Goal: Task Accomplishment & Management: Use online tool/utility

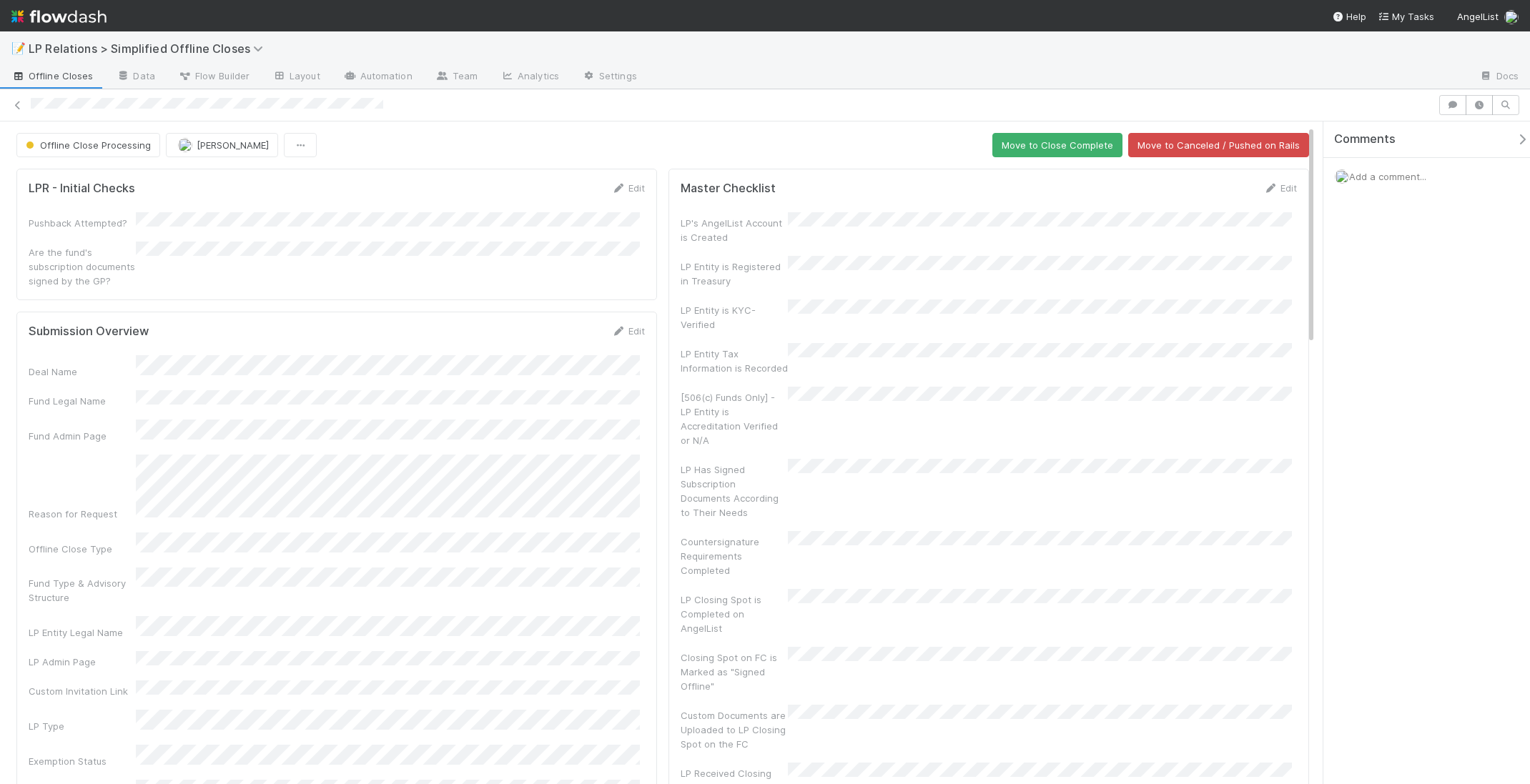
scroll to position [207, 0]
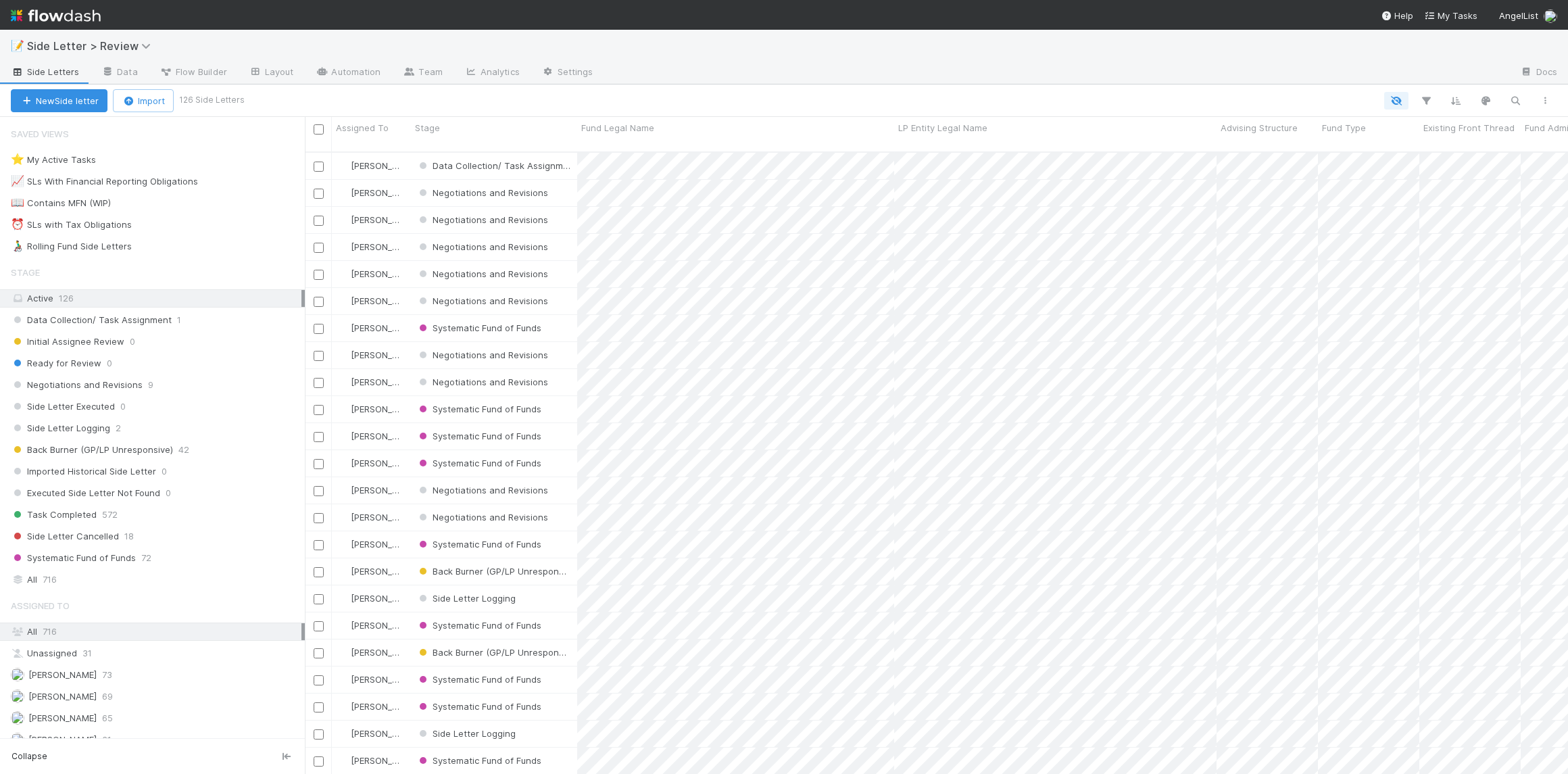
scroll to position [623, 1254]
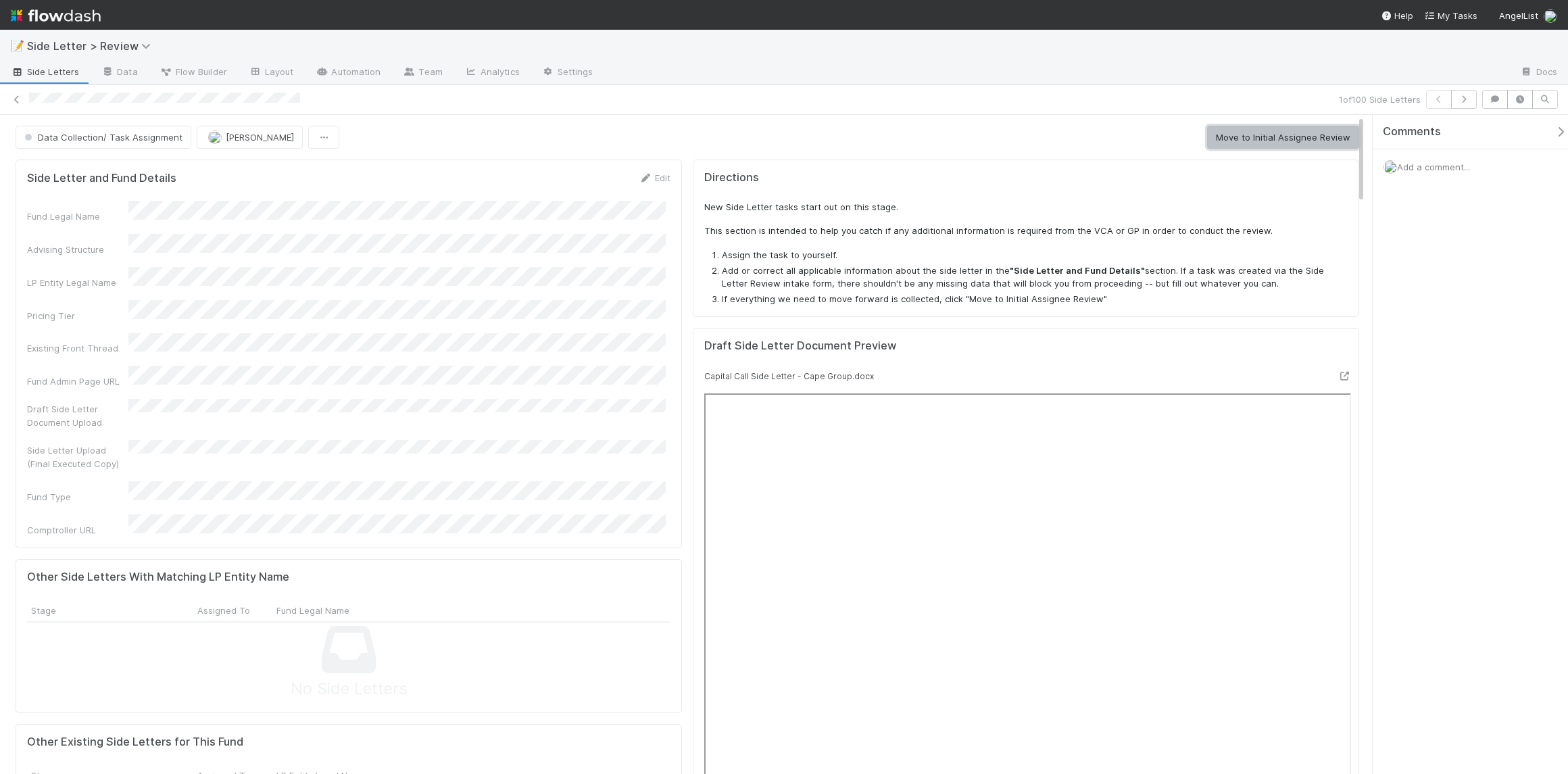
click at [1232, 134] on button "Move to Initial Assignee Review" at bounding box center [1284, 138] width 152 height 23
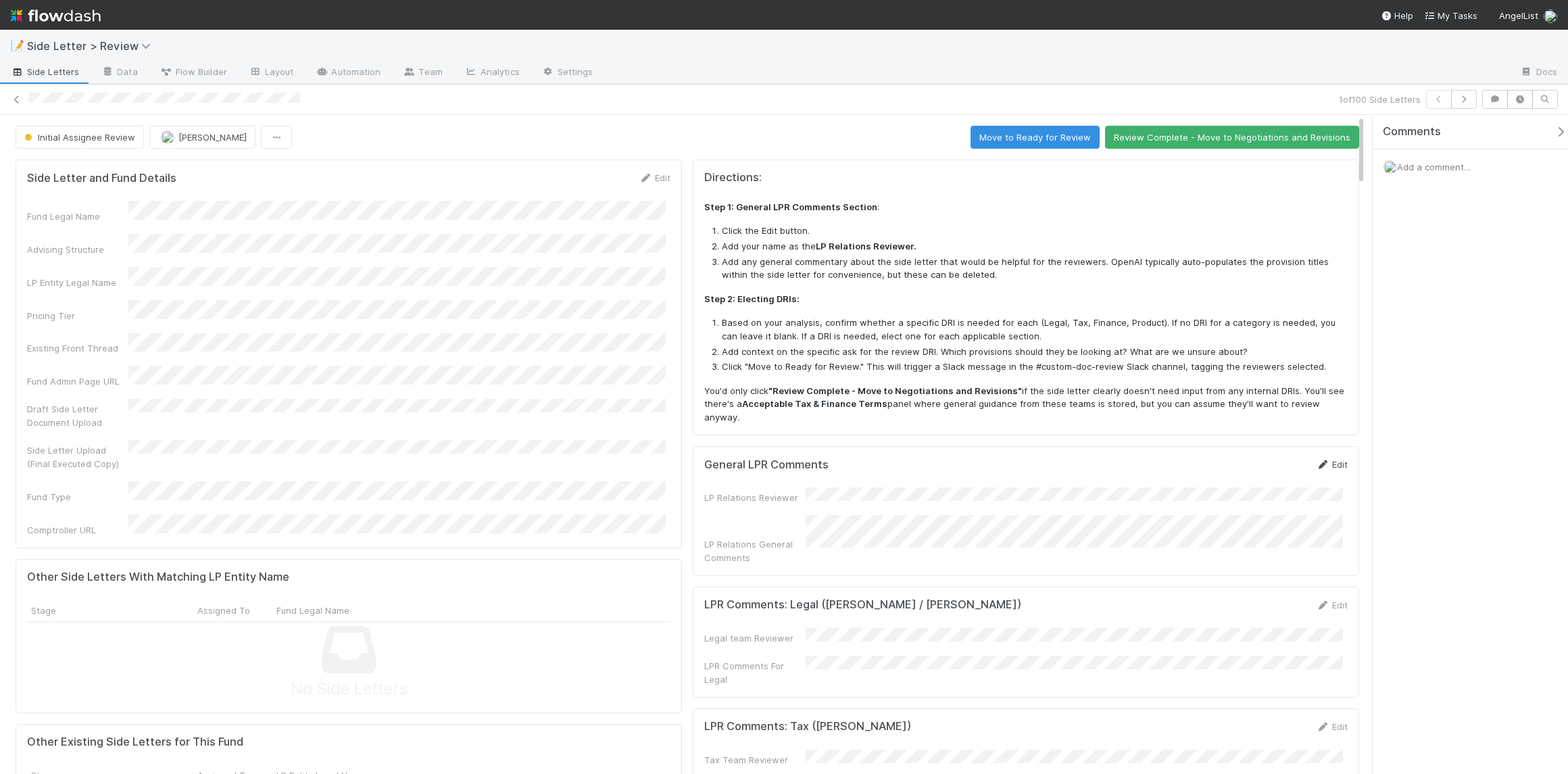
drag, startPoint x: 1252, startPoint y: 489, endPoint x: 1312, endPoint y: 445, distance: 74.4
click at [1252, 489] on div "LP Relations Reviewer LP Relations General Comments" at bounding box center [1026, 526] width 644 height 77
click at [1319, 459] on link "Edit" at bounding box center [1332, 464] width 32 height 11
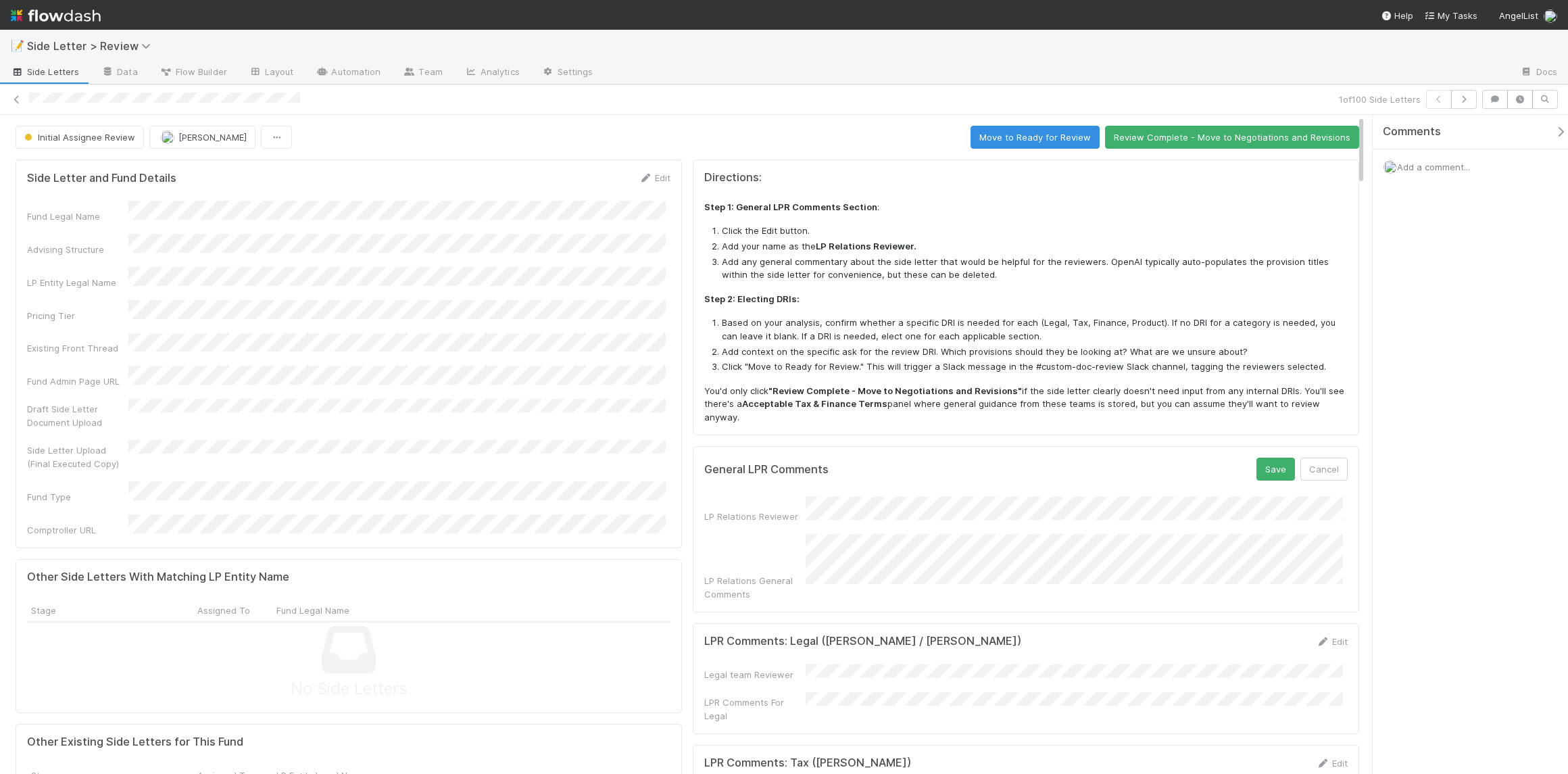
click at [984, 477] on form "General LPR Comments Save Cancel LP Relations Reviewer LP Relations General Com…" at bounding box center [1026, 529] width 644 height 143
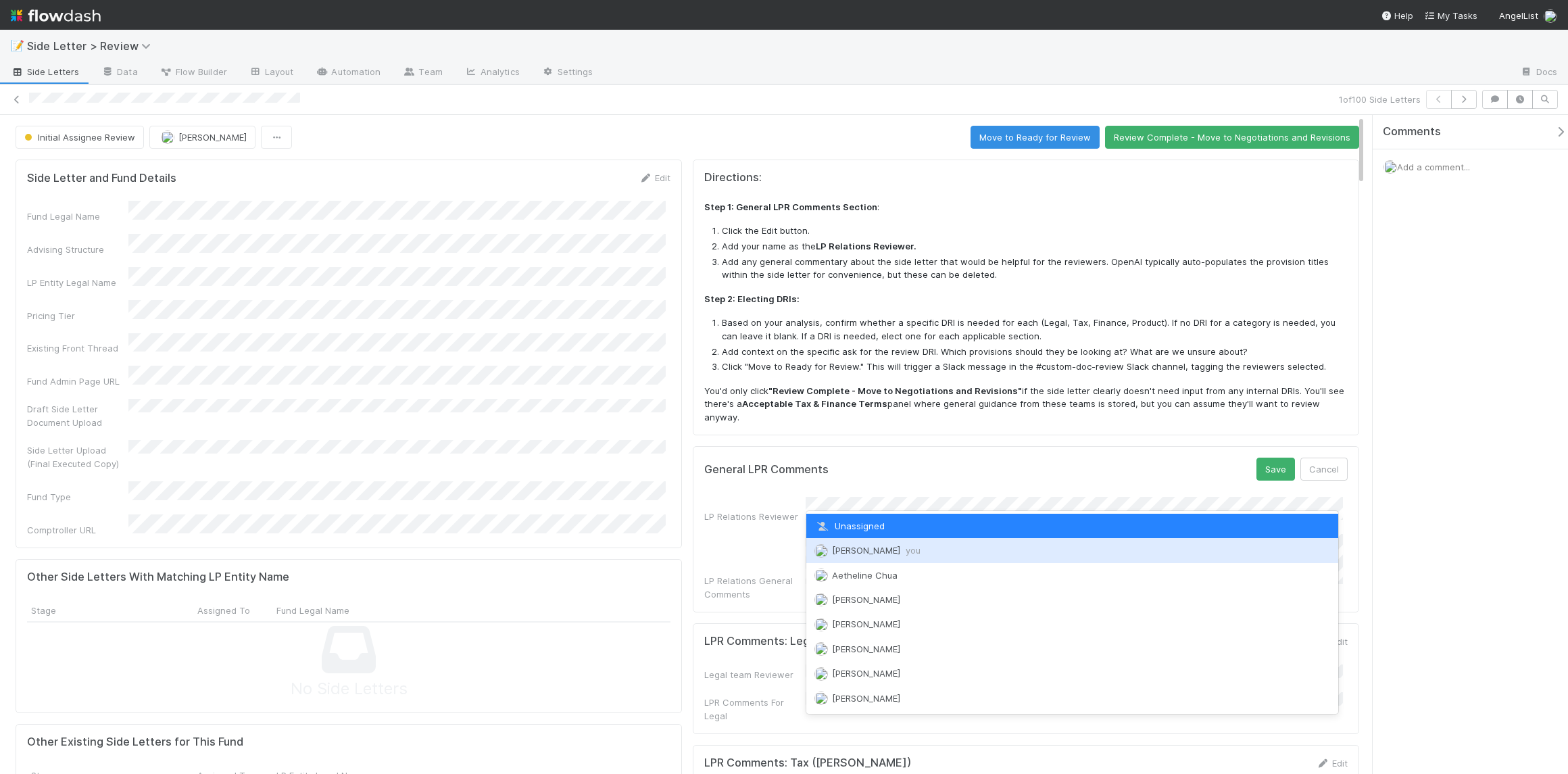
click at [912, 550] on div "Nick Stuart you" at bounding box center [1072, 550] width 532 height 25
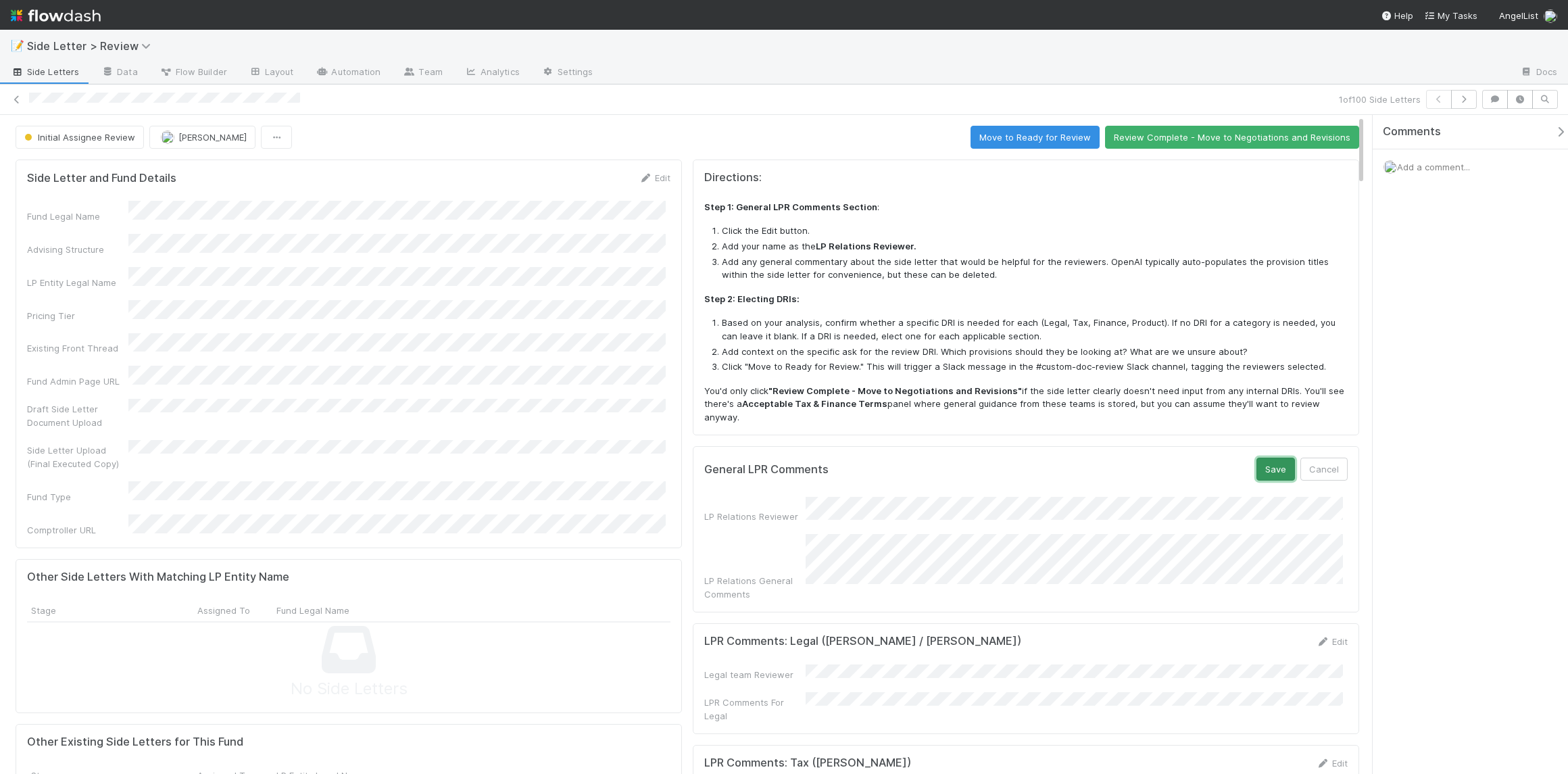
click at [1260, 458] on button "Save" at bounding box center [1276, 469] width 38 height 23
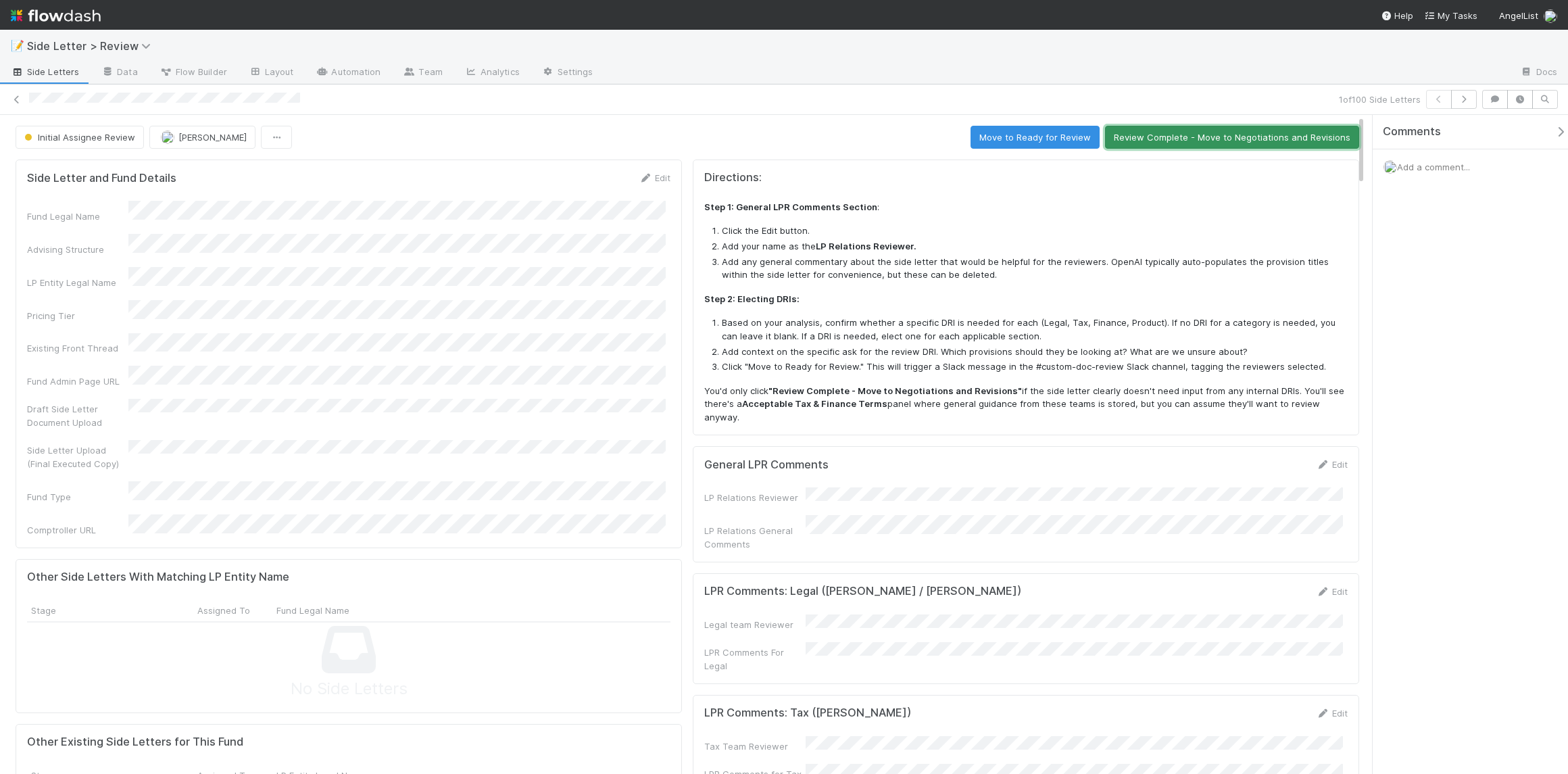
click at [1218, 136] on button "Review Complete - Move to Negotiations and Revisions" at bounding box center [1232, 138] width 254 height 23
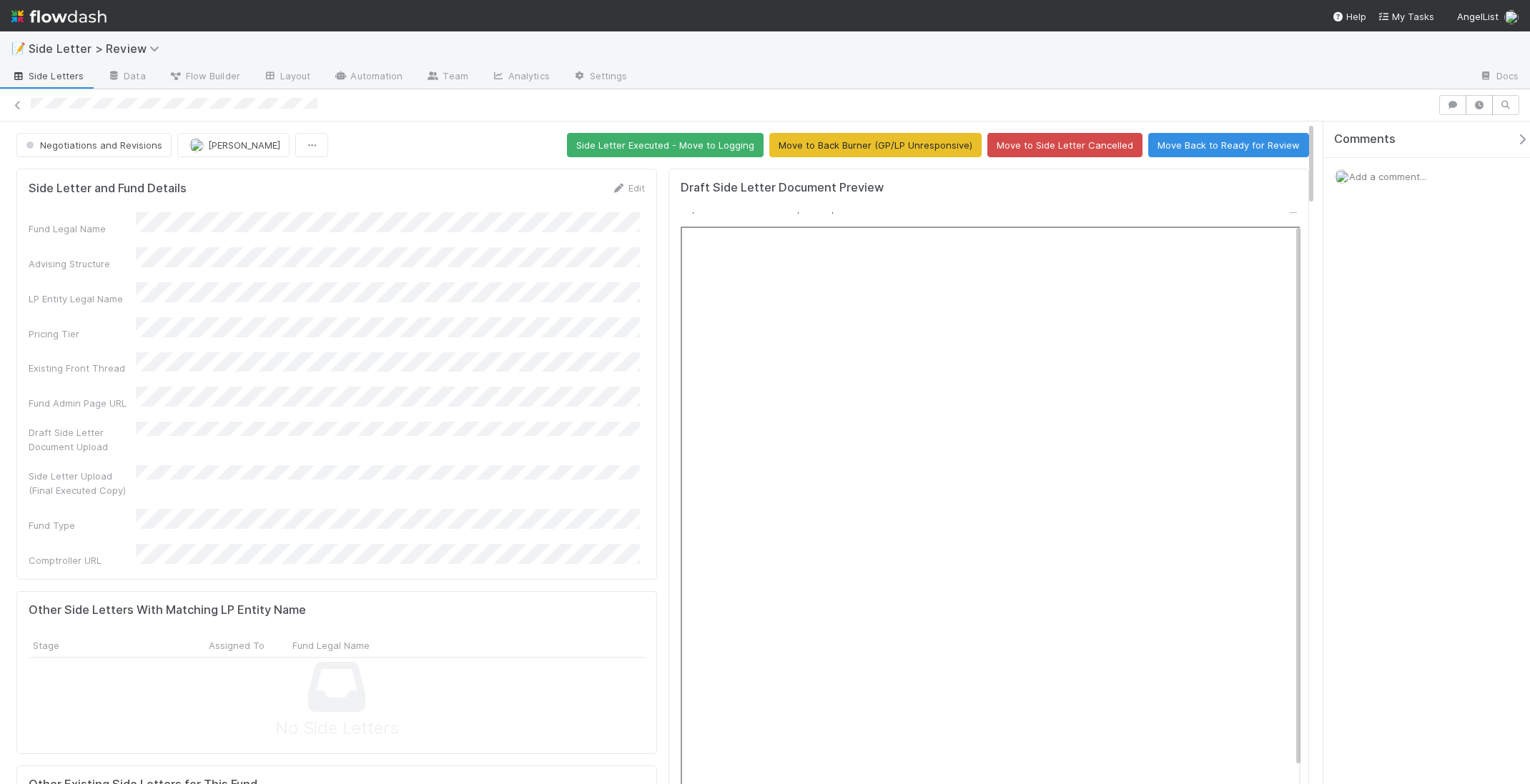
scroll to position [11, 0]
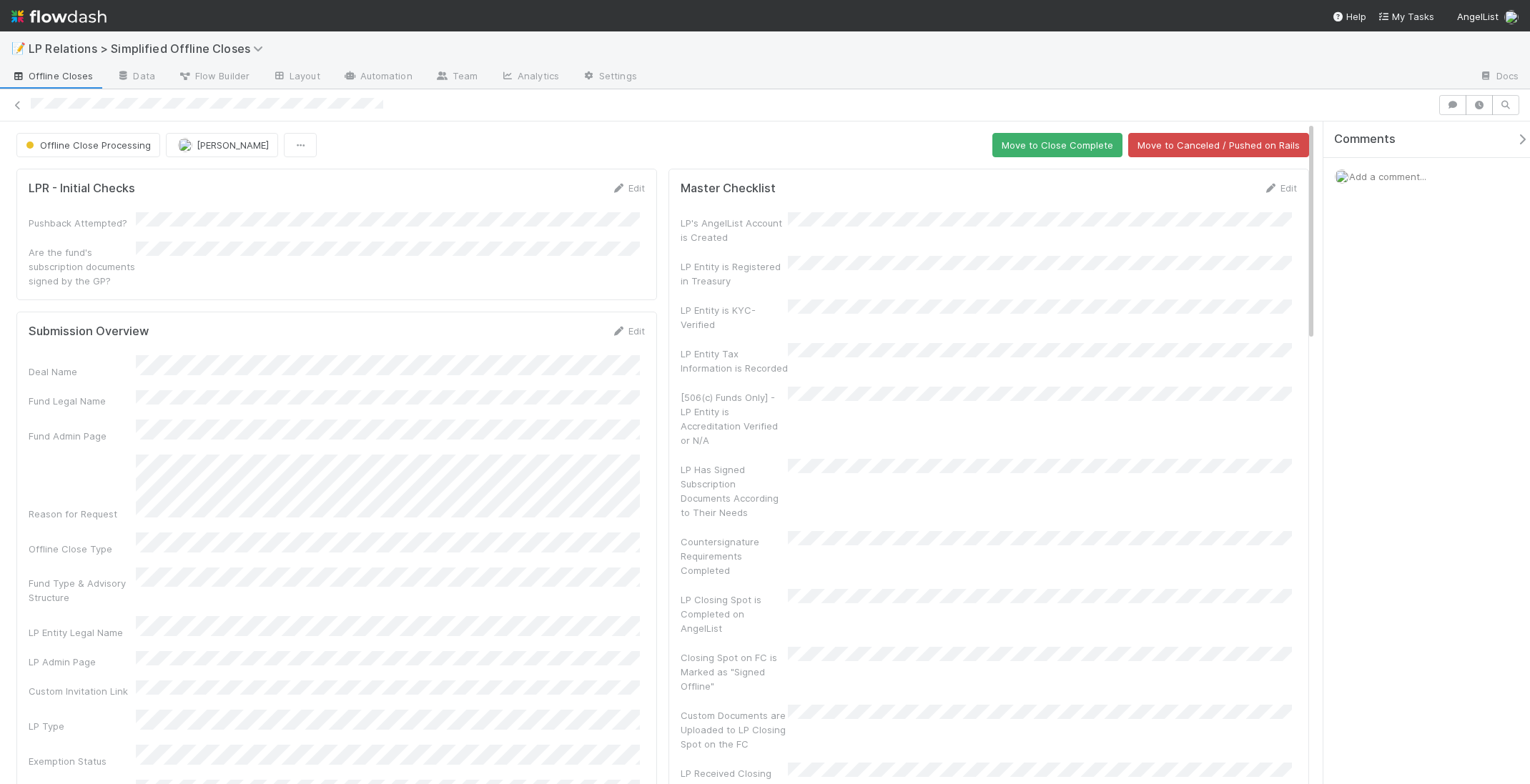
click at [616, 331] on form "Submission Overview Edit Deal Name Fund Legal Name Fund Admin Page Reason for R…" at bounding box center [336, 663] width 616 height 678
click at [615, 327] on icon at bounding box center [618, 332] width 15 height 9
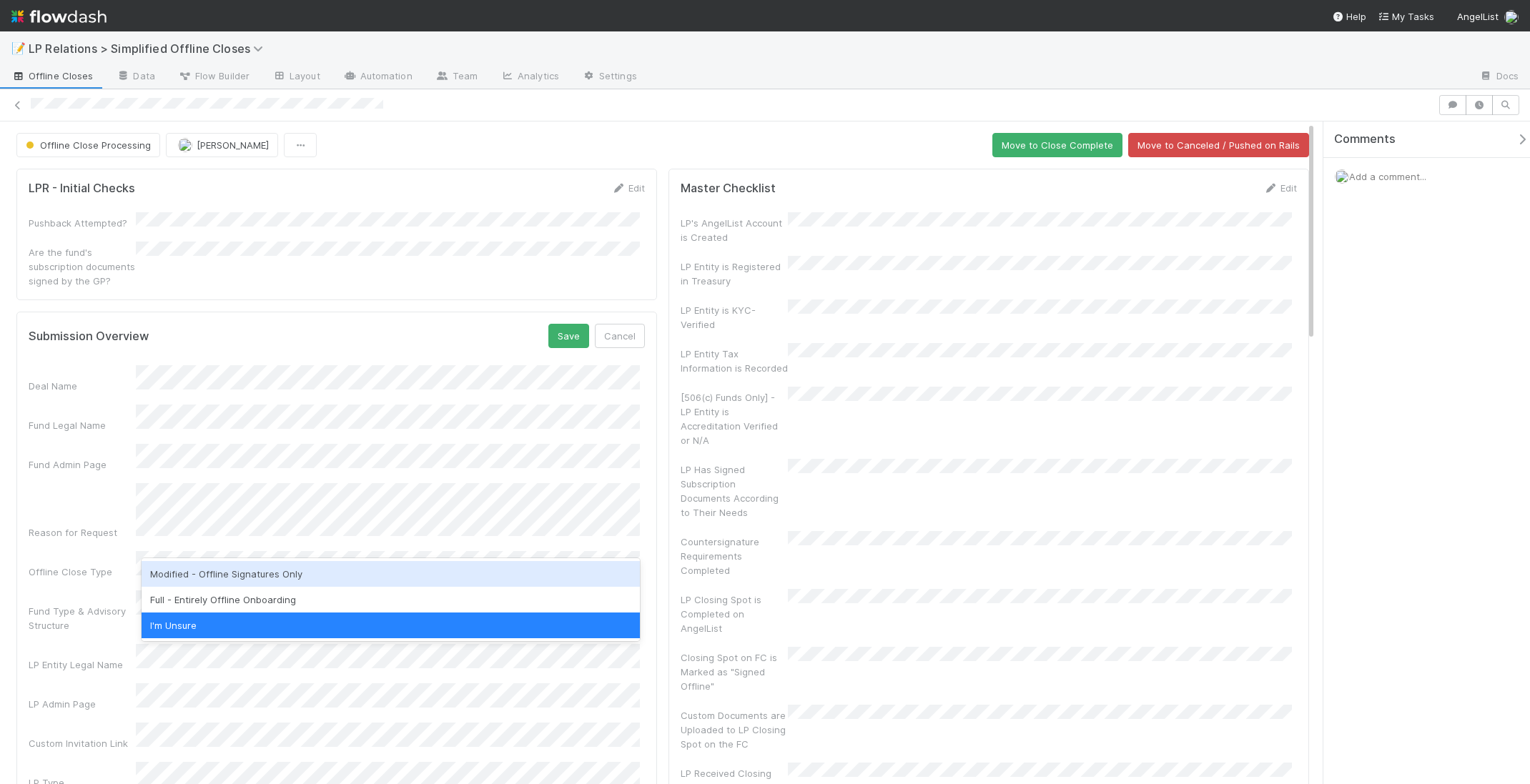
click at [326, 580] on div "Modified - Offline Signatures Only" at bounding box center [391, 574] width 499 height 26
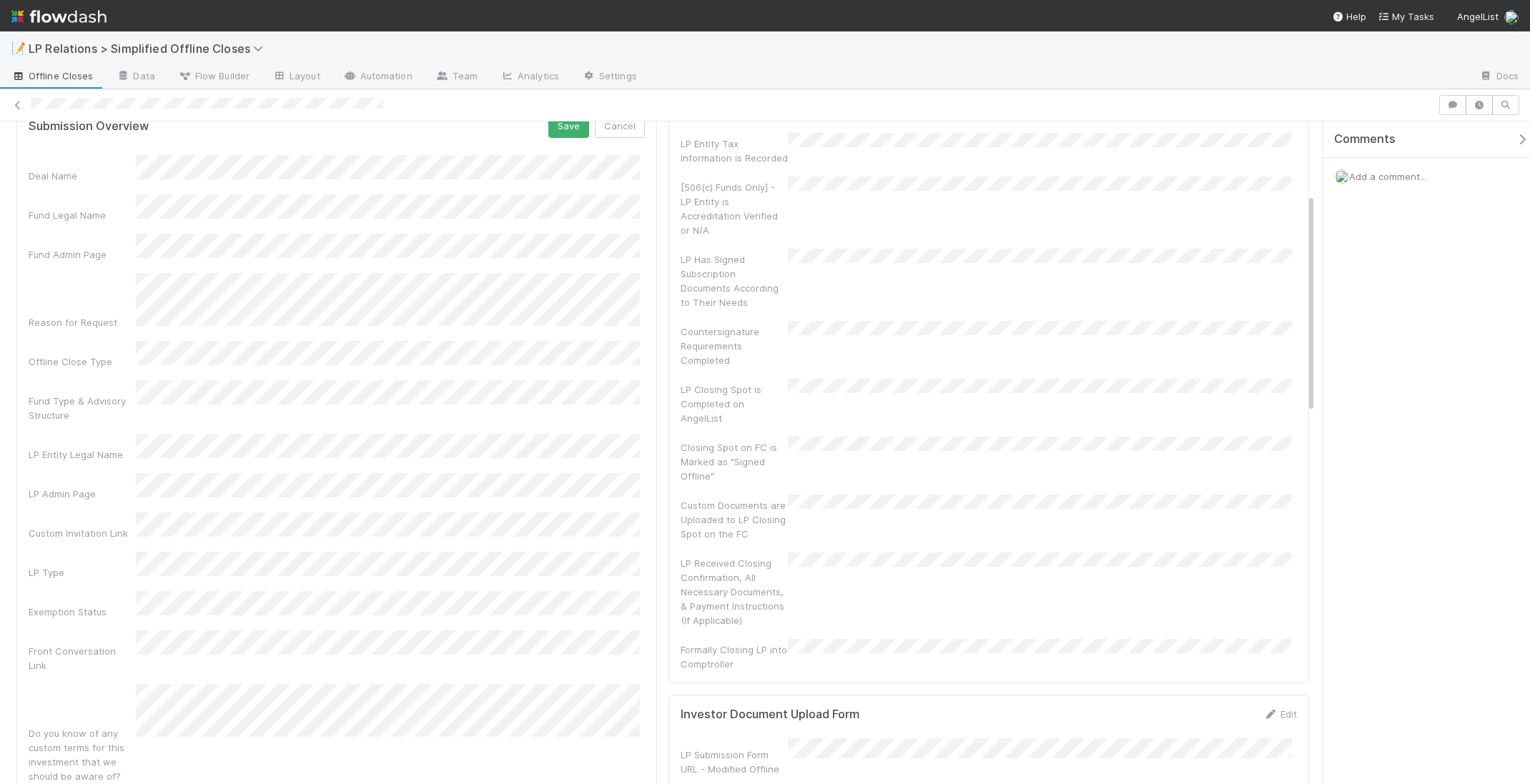
scroll to position [217, 0]
click at [269, 424] on div "Deal Name Fund Legal Name Fund Admin Page Reason for Request Offline Close Type…" at bounding box center [336, 522] width 616 height 749
click at [93, 524] on div "Deal Name Fund Legal Name Fund Admin Page Reason for Request Offline Close Type…" at bounding box center [336, 522] width 616 height 749
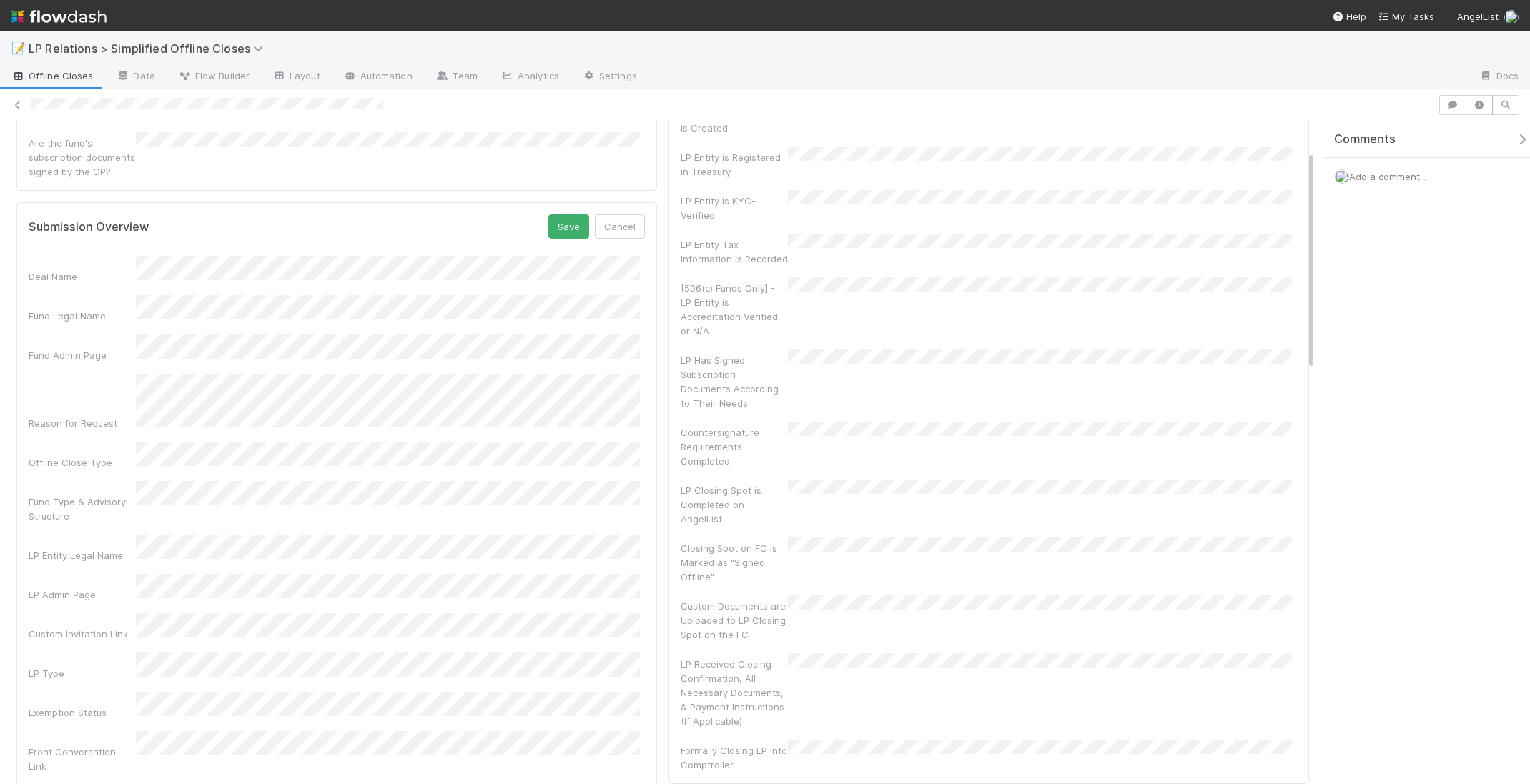
scroll to position [161, 0]
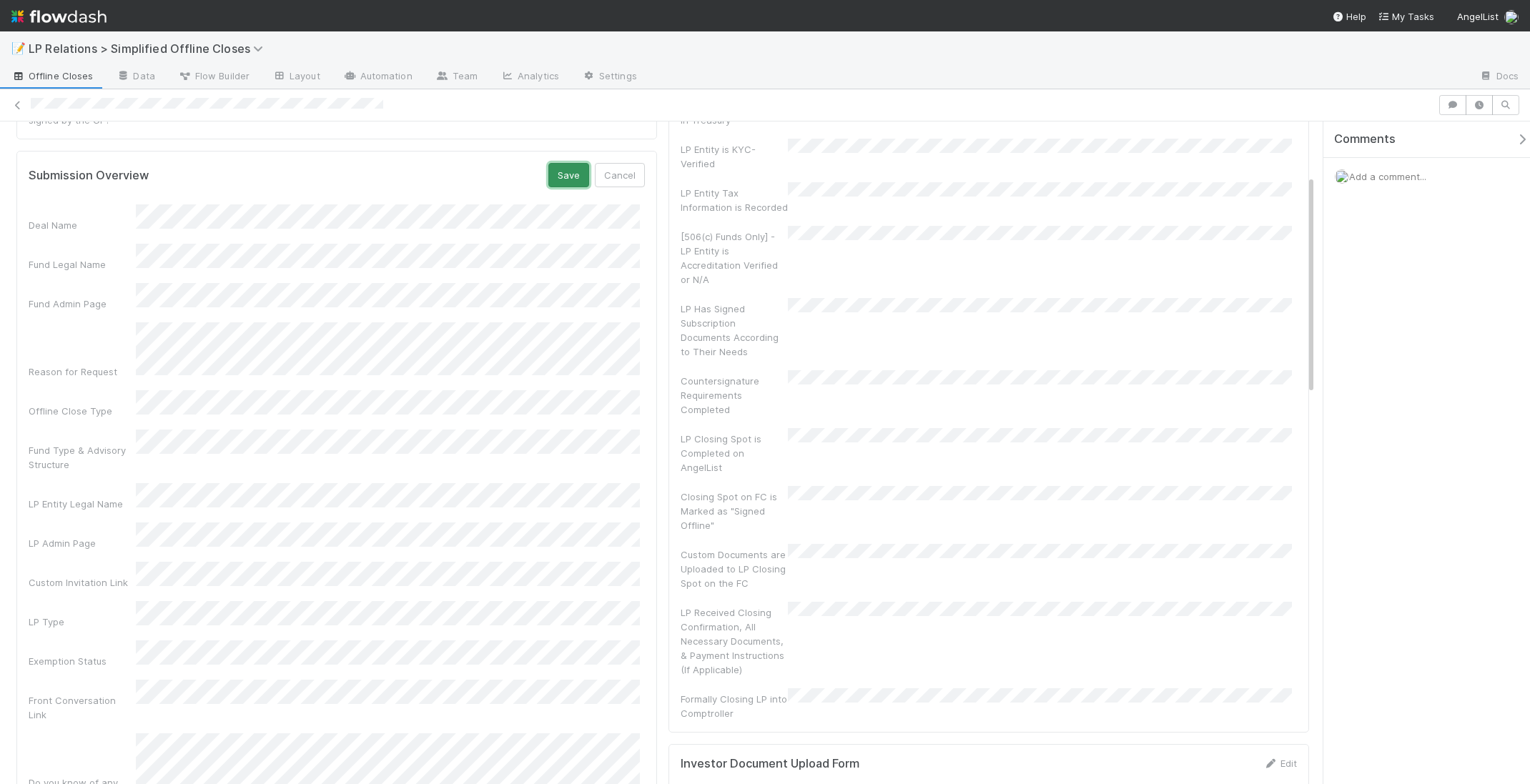
click at [564, 166] on button "Save" at bounding box center [568, 175] width 41 height 24
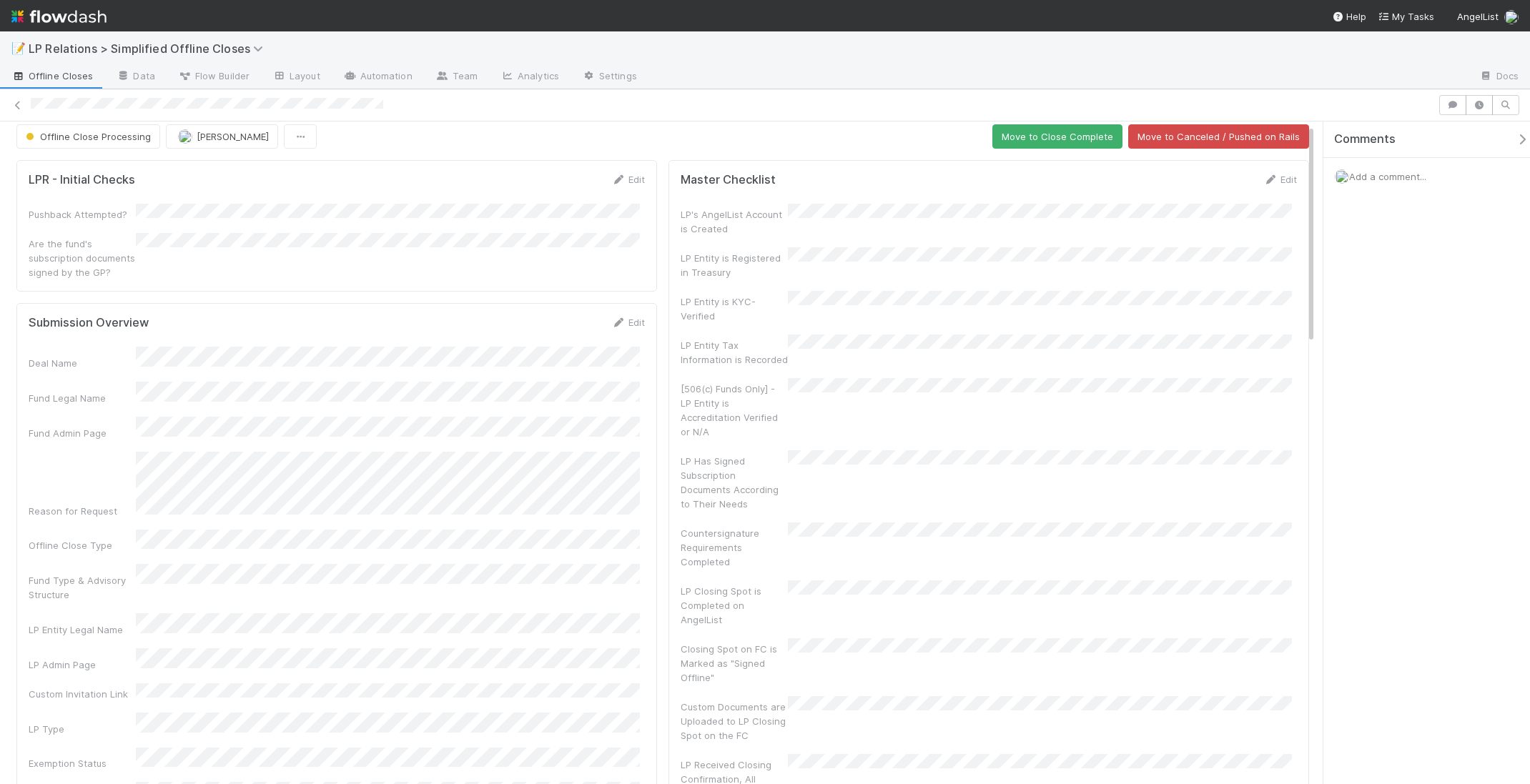
scroll to position [0, 0]
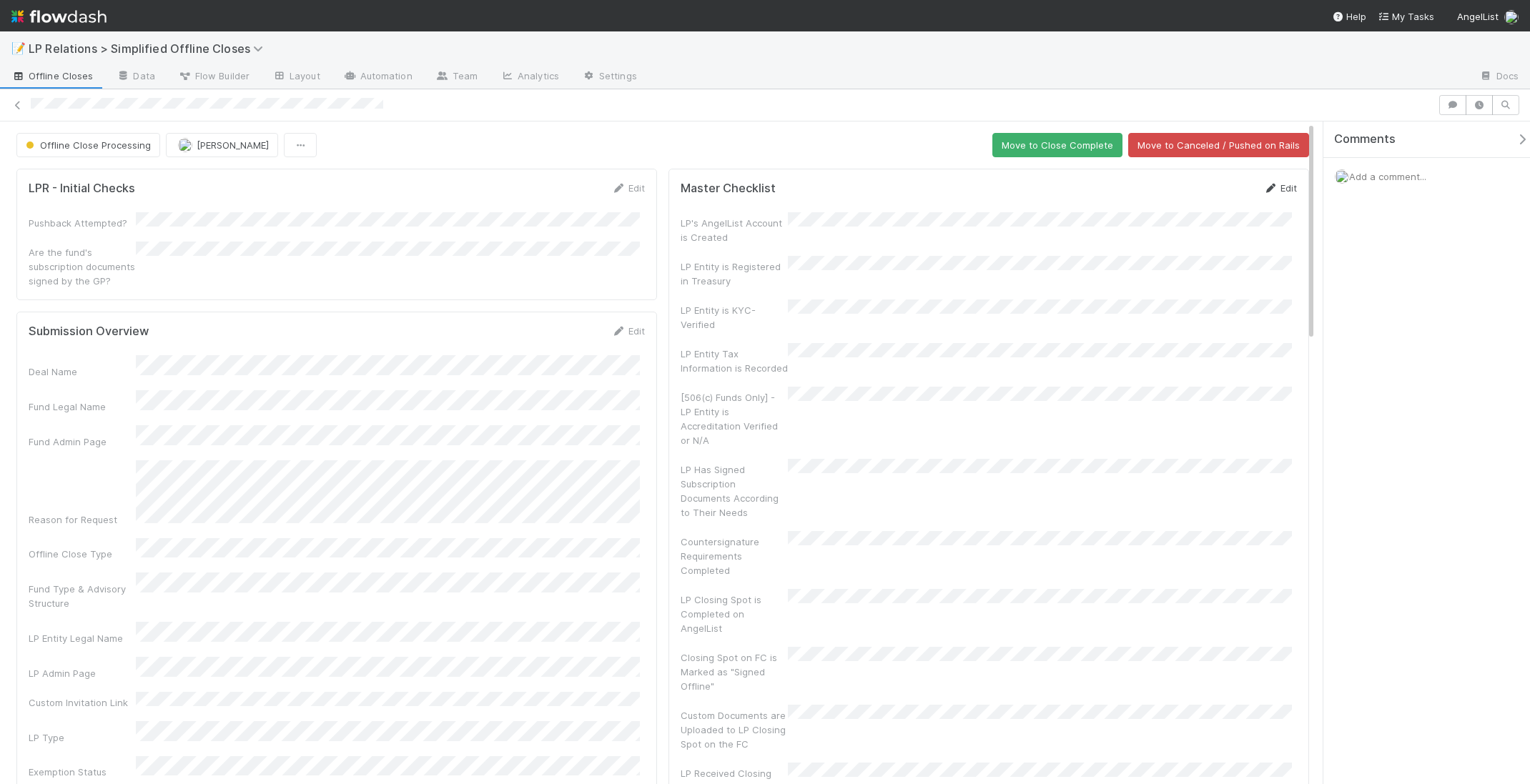
click at [1271, 190] on link "Edit" at bounding box center [1280, 188] width 34 height 11
click at [1206, 194] on button "Save" at bounding box center [1221, 193] width 41 height 24
